Goal: Task Accomplishment & Management: Complete application form

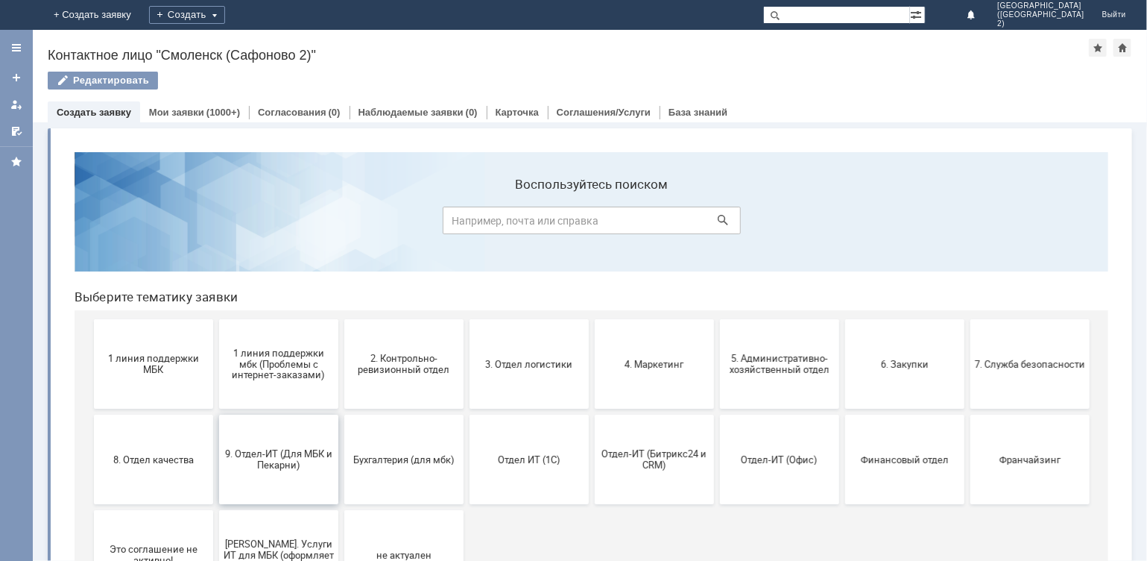
click at [284, 444] on button "9. Отдел-ИТ (Для МБК и Пекарни)" at bounding box center [277, 458] width 119 height 89
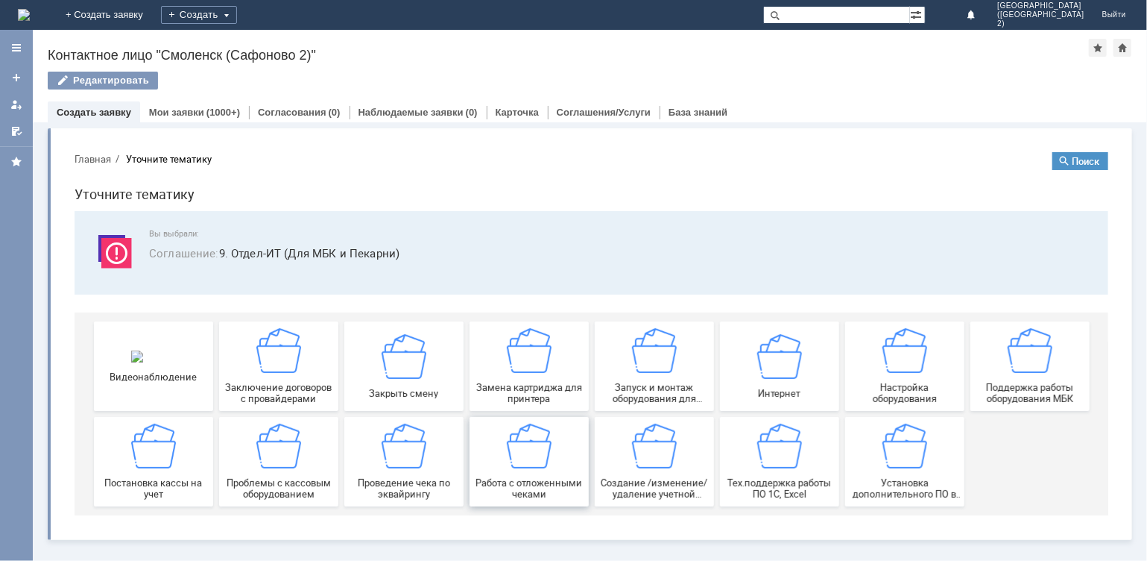
click at [526, 468] on div "Работа с отложенными чеками" at bounding box center [528, 461] width 110 height 76
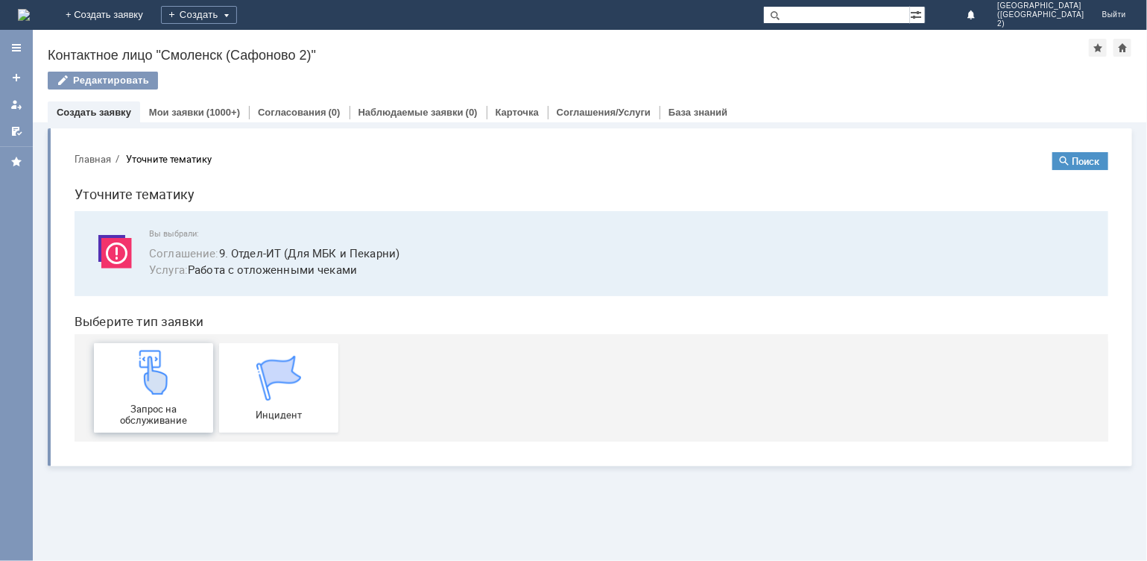
click at [133, 388] on img at bounding box center [152, 371] width 45 height 45
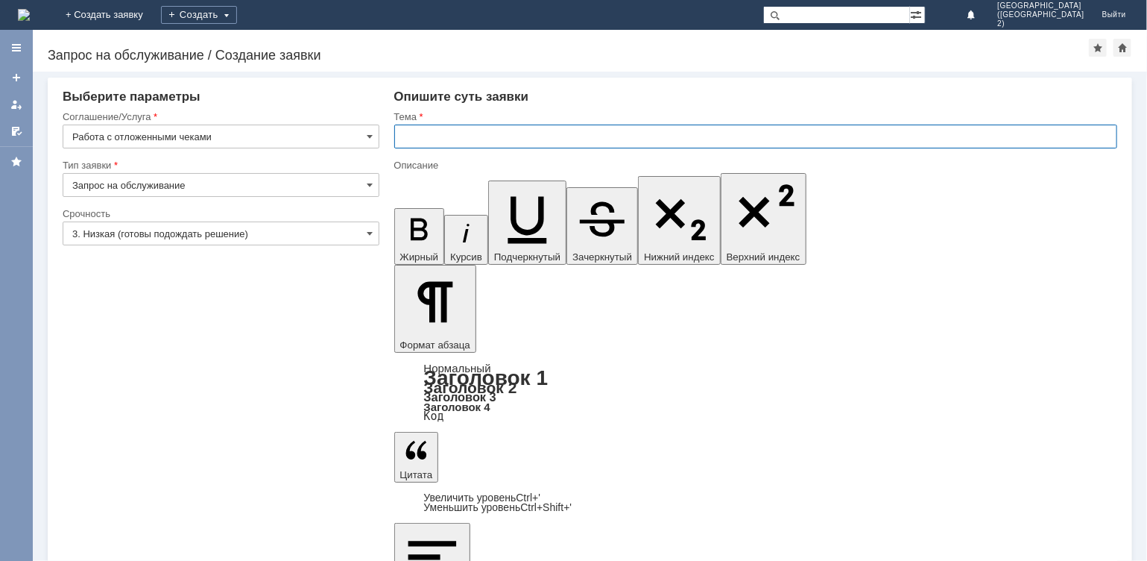
click at [491, 136] on input "text" at bounding box center [756, 136] width 724 height 24
type input "отмена чека"
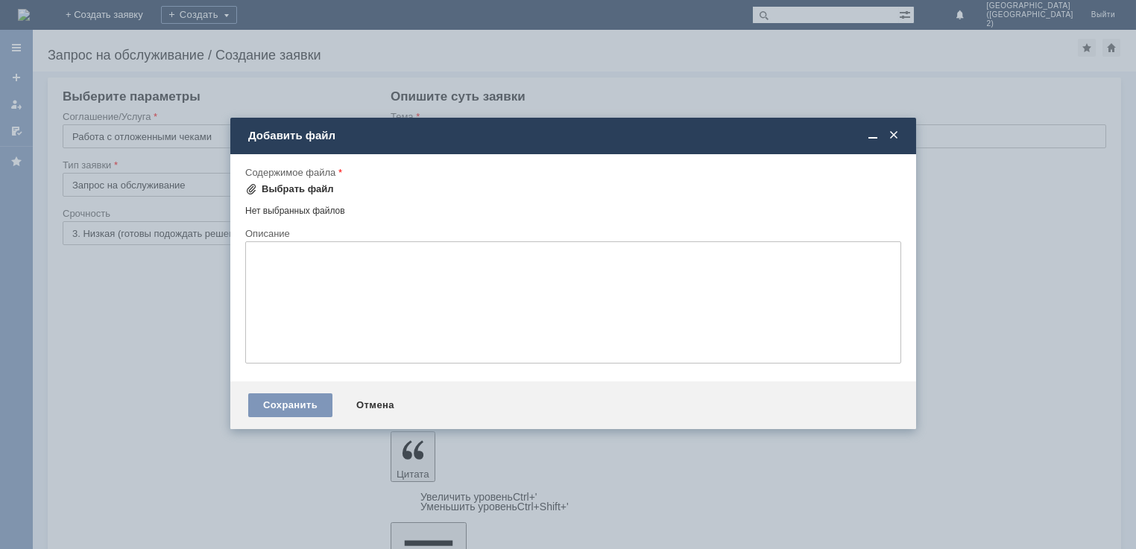
click at [291, 183] on div "Выбрать файл" at bounding box center [298, 189] width 72 height 12
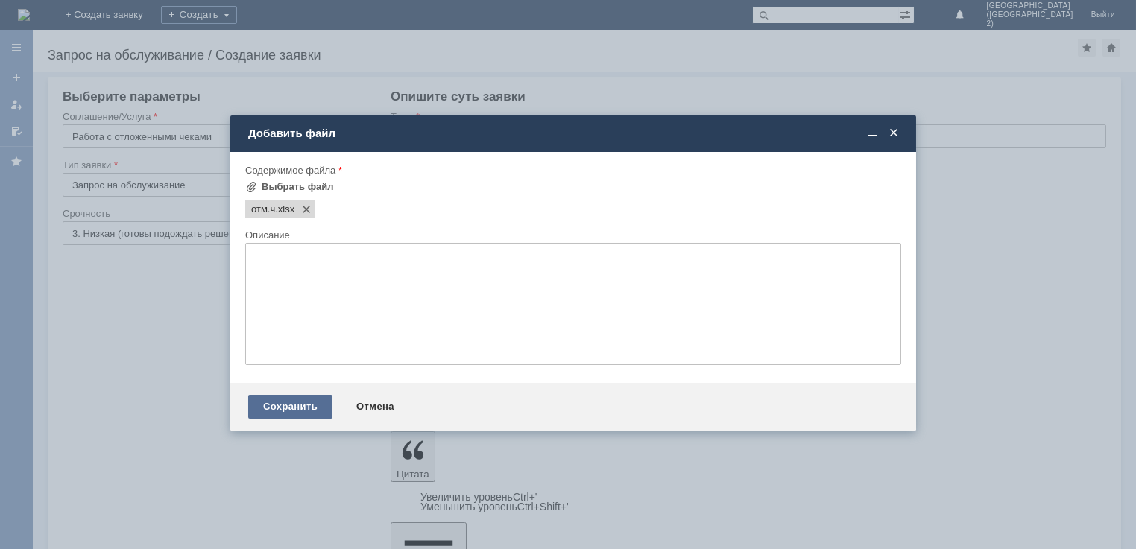
click at [302, 412] on div "Сохранить" at bounding box center [290, 407] width 84 height 24
